Goal: Task Accomplishment & Management: Use online tool/utility

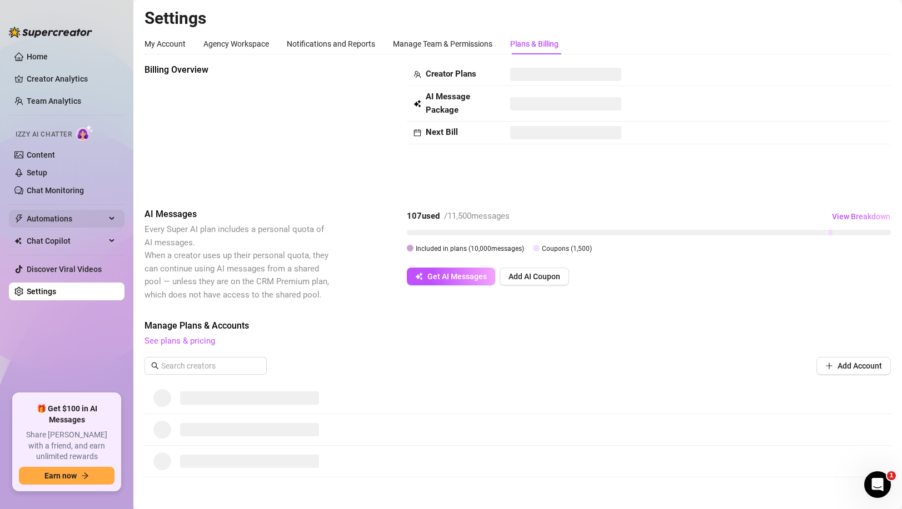
click at [62, 218] on span "Automations" at bounding box center [66, 219] width 79 height 18
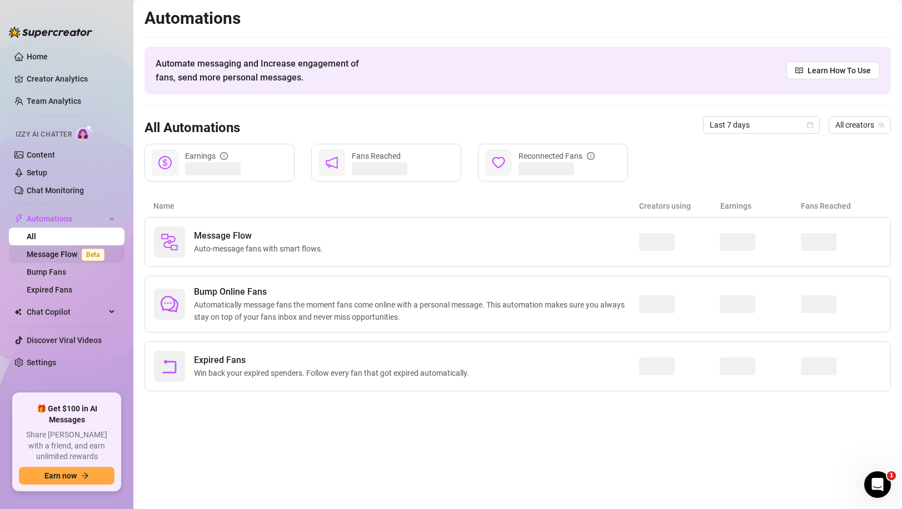
click at [68, 250] on link "Message Flow Beta" at bounding box center [68, 254] width 82 height 9
